Goal: Check status: Check status

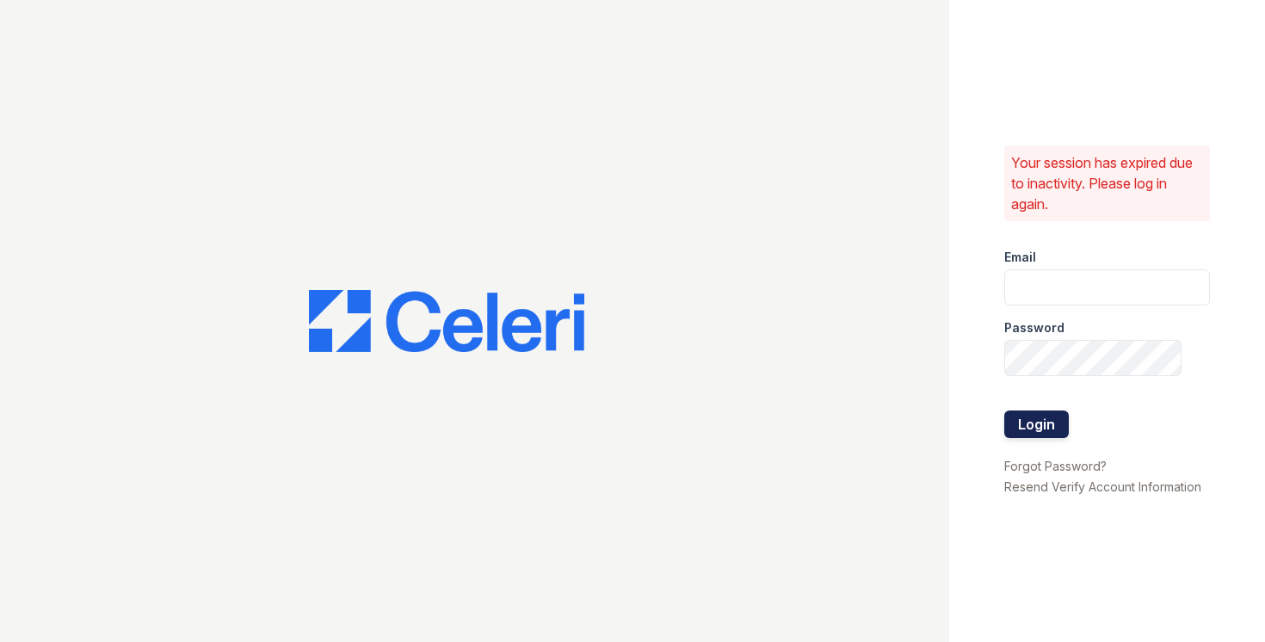
type input "[EMAIL_ADDRESS][DOMAIN_NAME]"
click at [1035, 430] on button "Login" at bounding box center [1036, 425] width 65 height 28
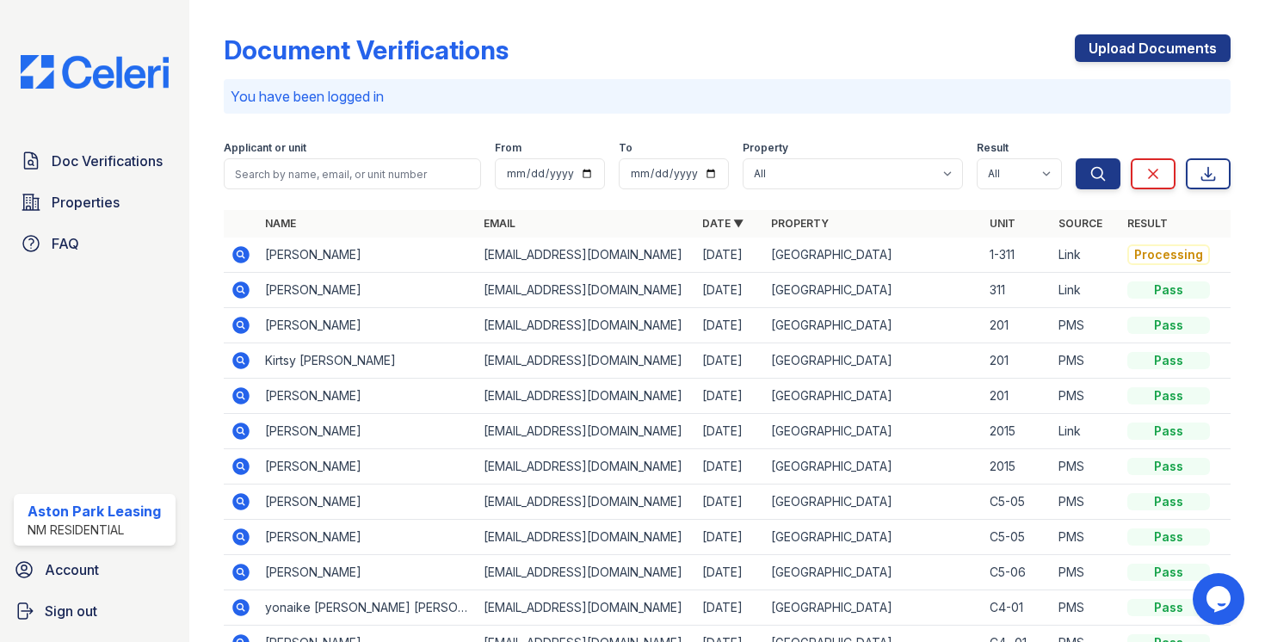
click at [243, 258] on icon at bounding box center [240, 254] width 17 height 17
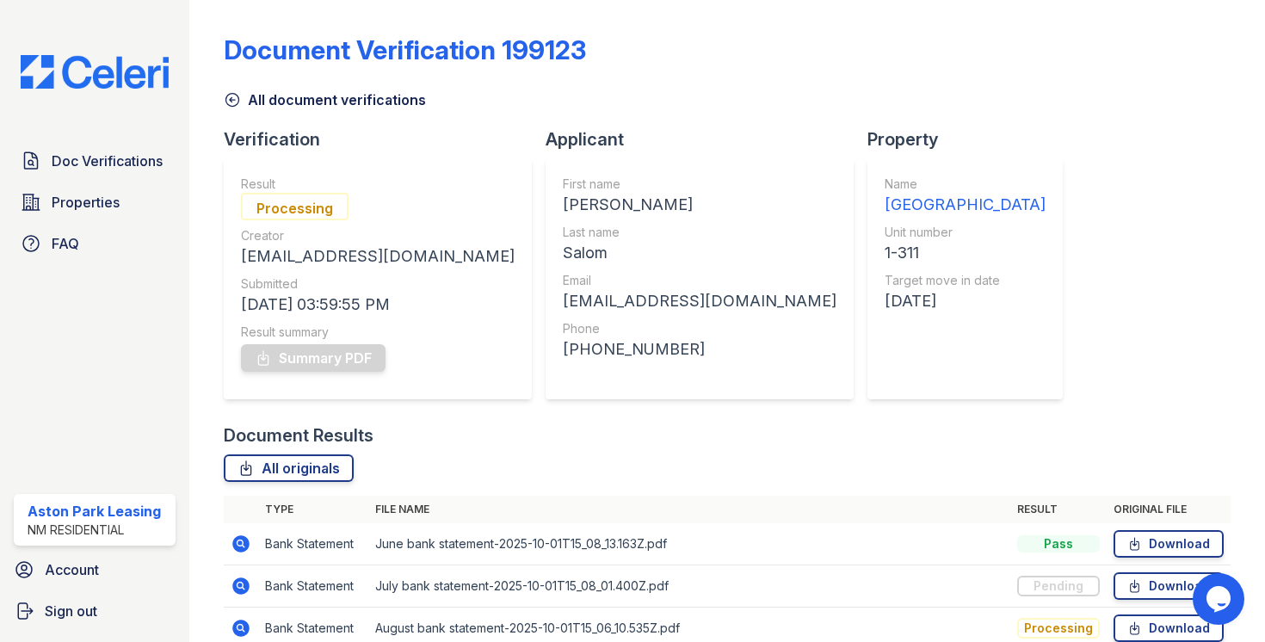
click at [232, 102] on icon at bounding box center [232, 99] width 17 height 17
